Goal: Browse casually: Explore the website without a specific task or goal

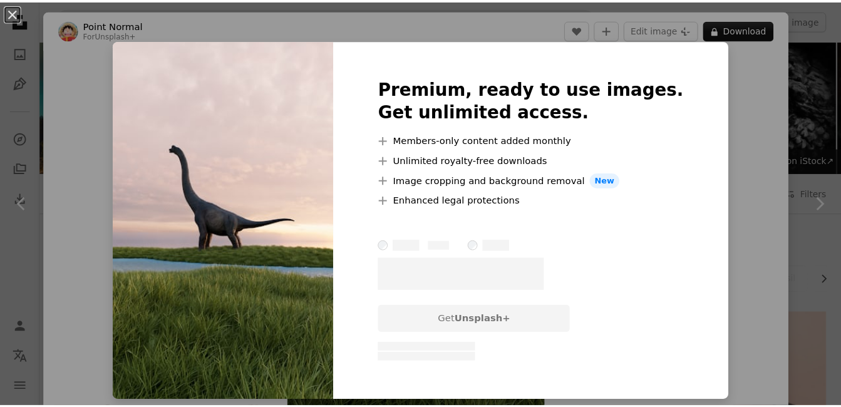
scroll to position [1052, 0]
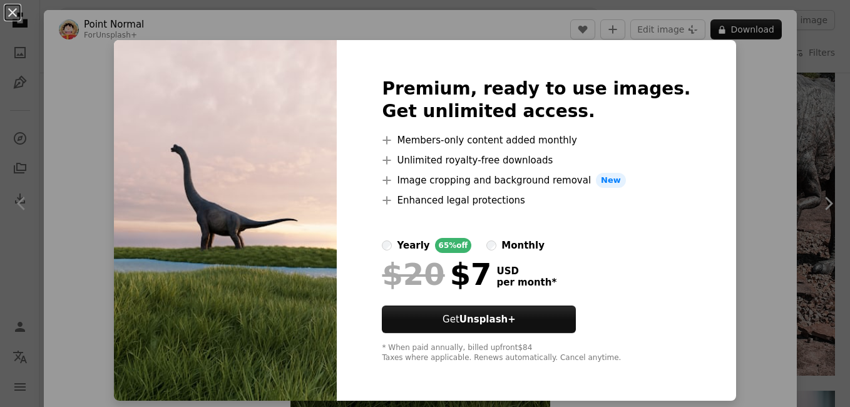
click at [747, 203] on div "An X shape Premium, ready to use images. Get unlimited access. A plus sign Memb…" at bounding box center [425, 203] width 850 height 407
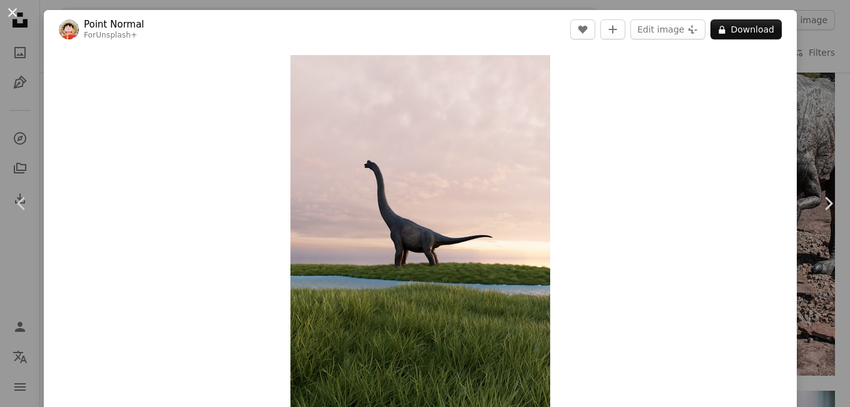
click at [20, 9] on button "An X shape" at bounding box center [12, 12] width 15 height 15
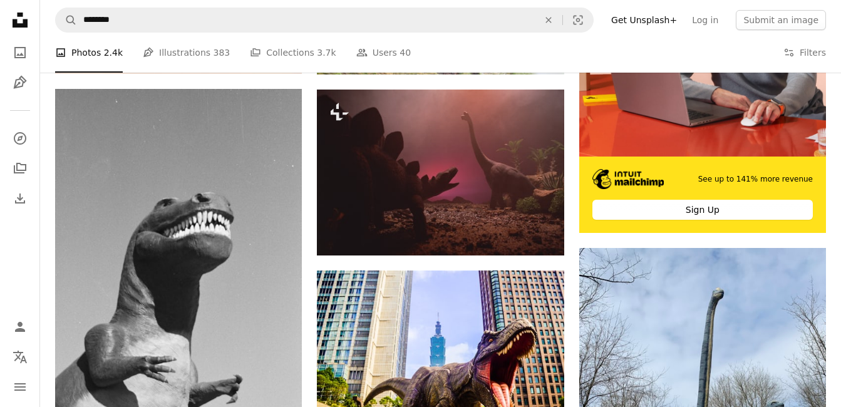
scroll to position [385, 0]
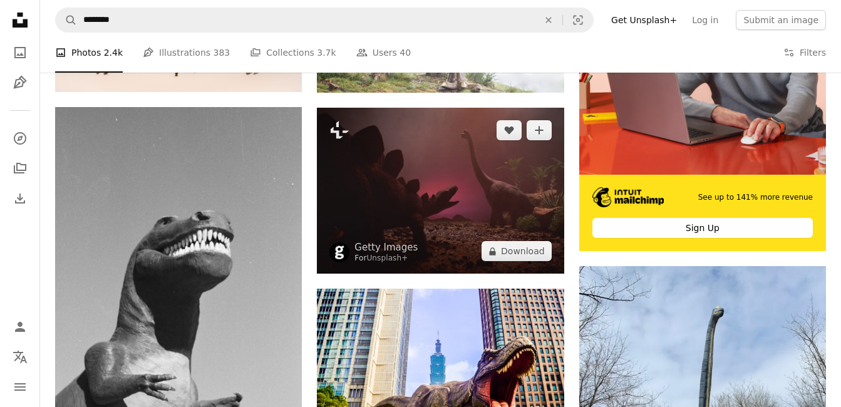
click at [515, 190] on img at bounding box center [440, 191] width 247 height 167
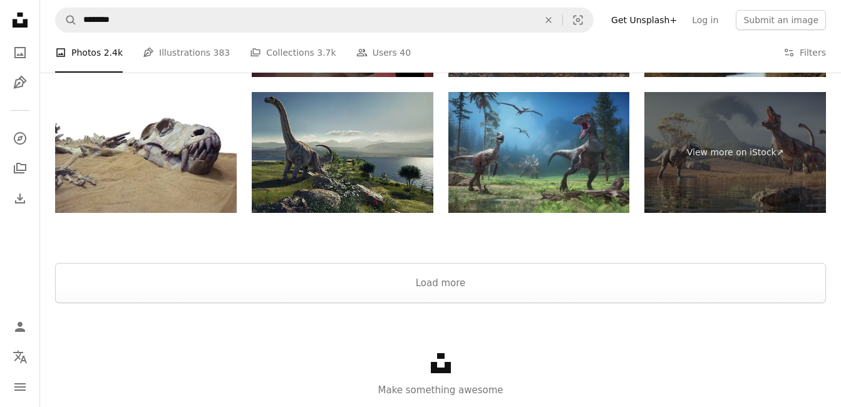
scroll to position [2327, 0]
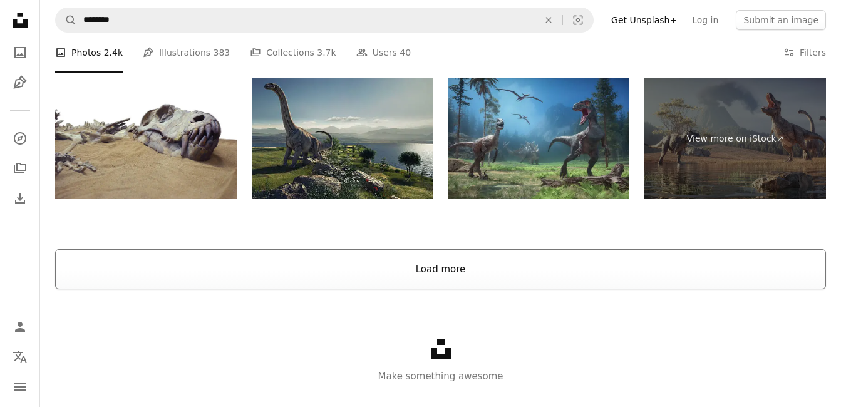
click at [480, 255] on button "Load more" at bounding box center [440, 269] width 771 height 40
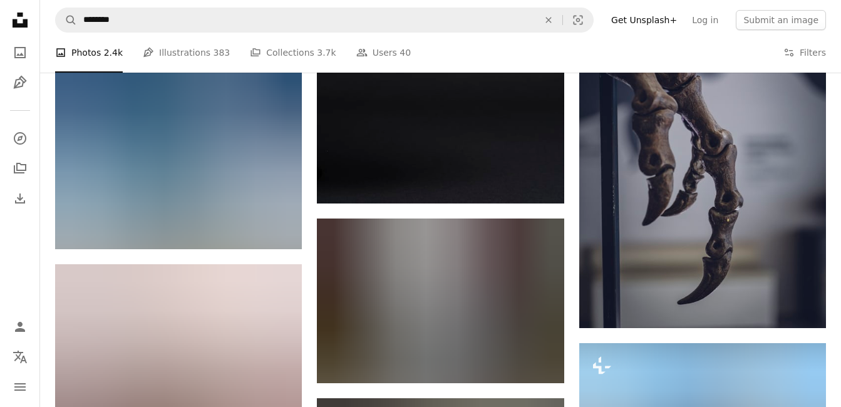
scroll to position [3659, 0]
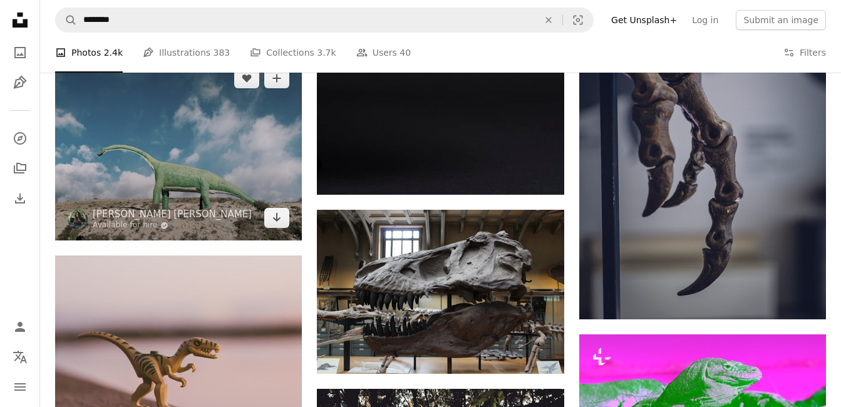
click at [235, 170] on img at bounding box center [178, 148] width 247 height 185
click at [261, 150] on img at bounding box center [178, 148] width 247 height 185
